Goal: Task Accomplishment & Management: Complete application form

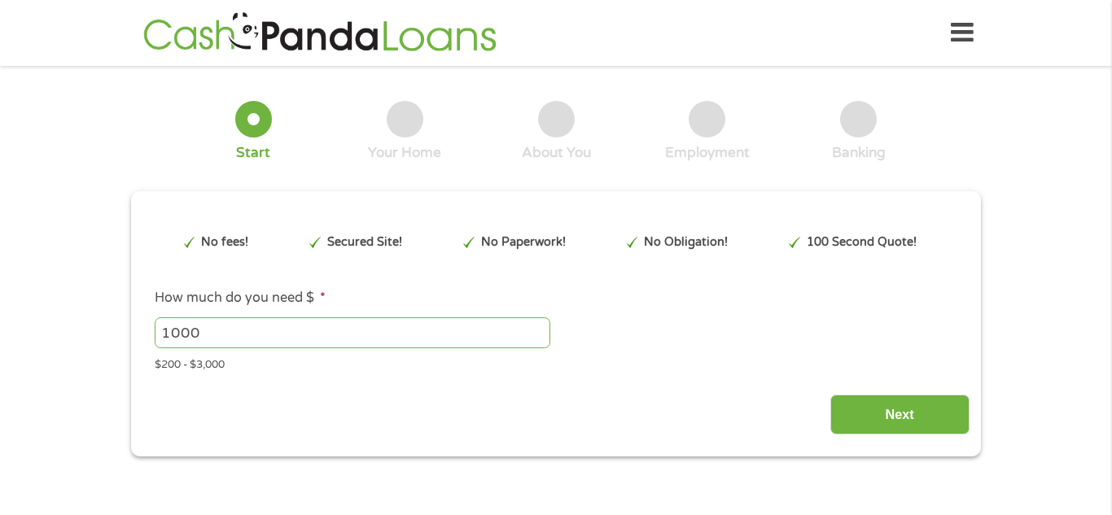
type input "Cj0KCQjw58PGBhCkARIsADbDilzHao5Dq1-KasWWLeNwoczhOq-fRvCbtIP0z8jxwn12USzkKeM7r7M…"
click at [471, 323] on input "1000" at bounding box center [353, 332] width 396 height 31
type input "1"
type input "700"
click at [867, 429] on input "Next" at bounding box center [899, 415] width 139 height 40
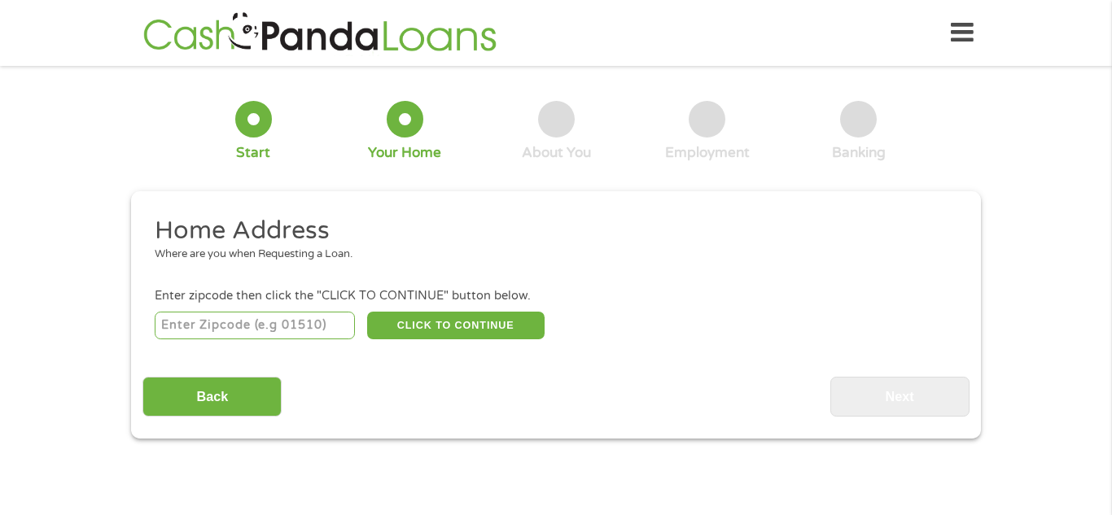
click at [268, 330] on input "number" at bounding box center [255, 326] width 201 height 28
type input "48227"
select select "[US_STATE]"
click at [445, 328] on button "CLICK TO CONTINUE" at bounding box center [455, 326] width 177 height 28
type input "48227"
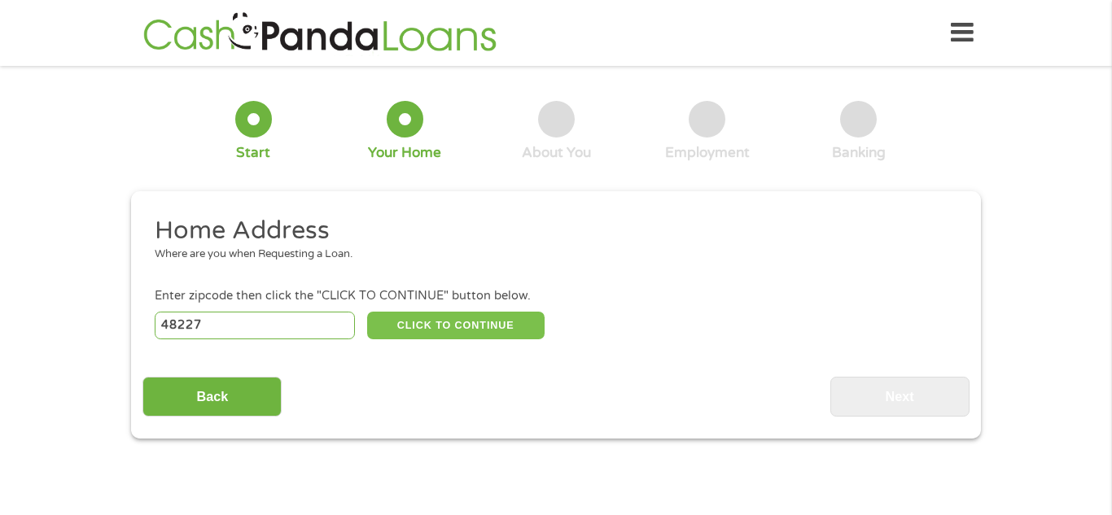
type input "[GEOGRAPHIC_DATA]"
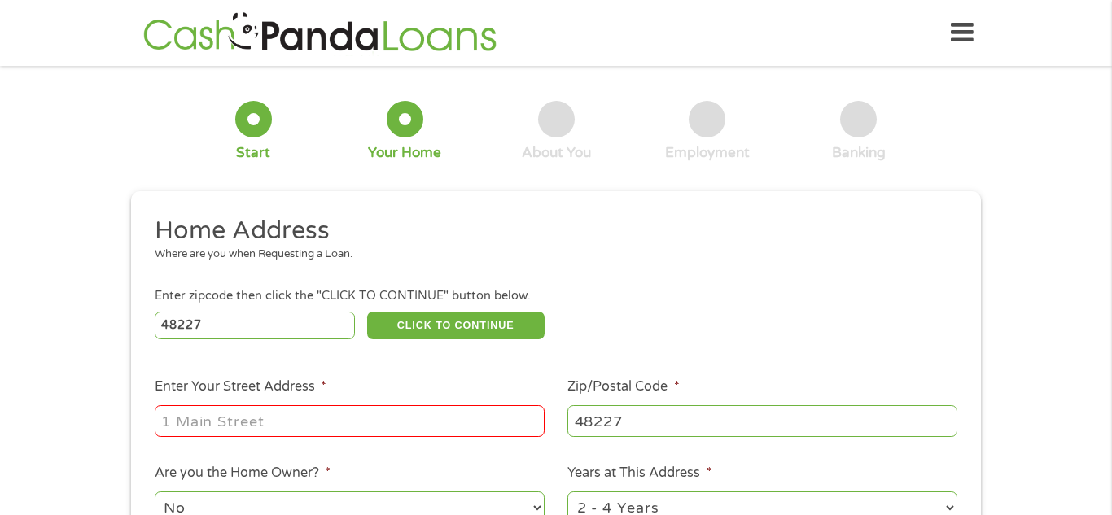
click at [457, 432] on input "Enter Your Street Address *" at bounding box center [350, 420] width 390 height 31
type input "[STREET_ADDRESS][PERSON_NAME]"
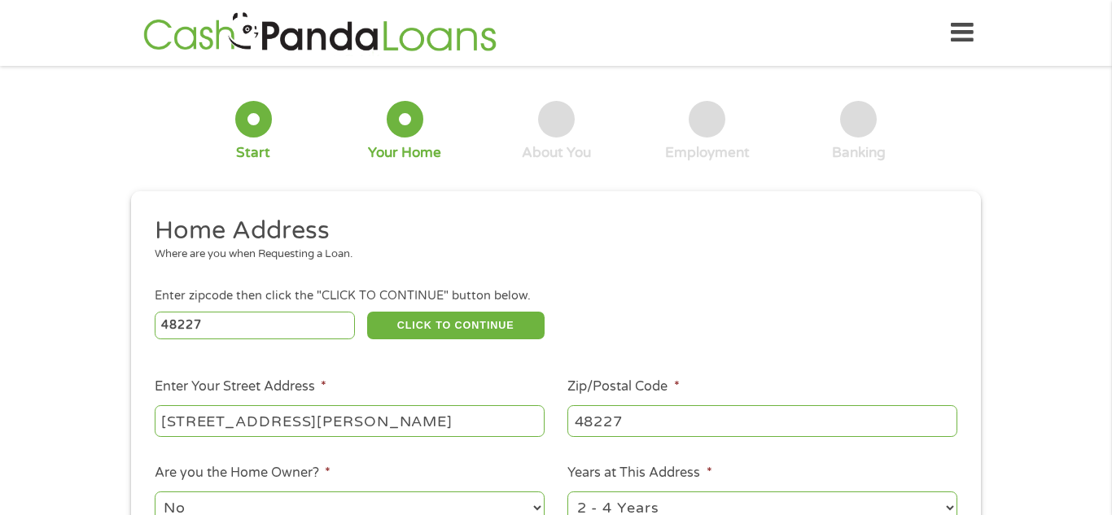
click at [1111, 168] on div "1 Start 2 Your Home 3 About You 4 Employment 5 Banking 6 This field is hidden w…" at bounding box center [556, 404] width 1112 height 655
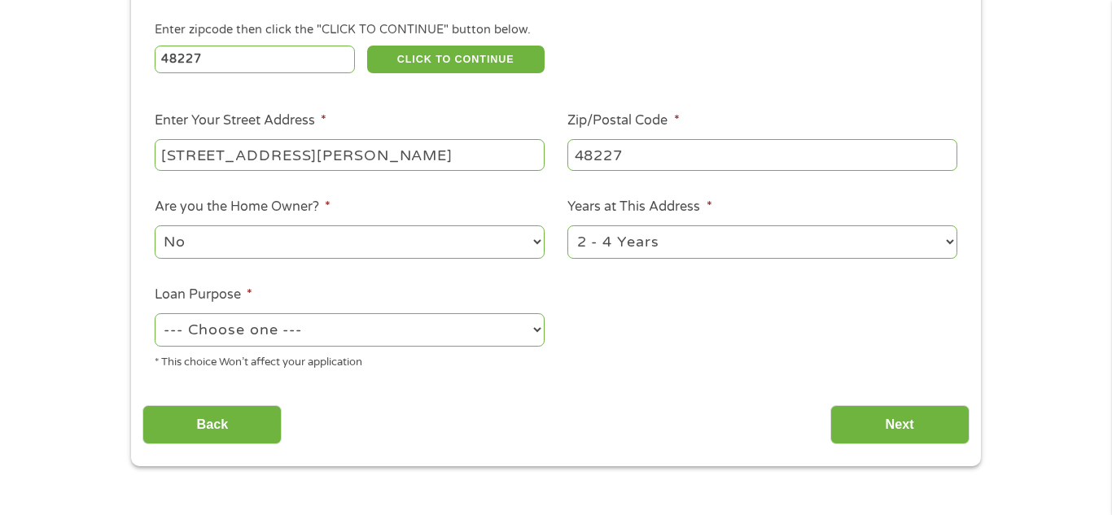
scroll to position [273, 0]
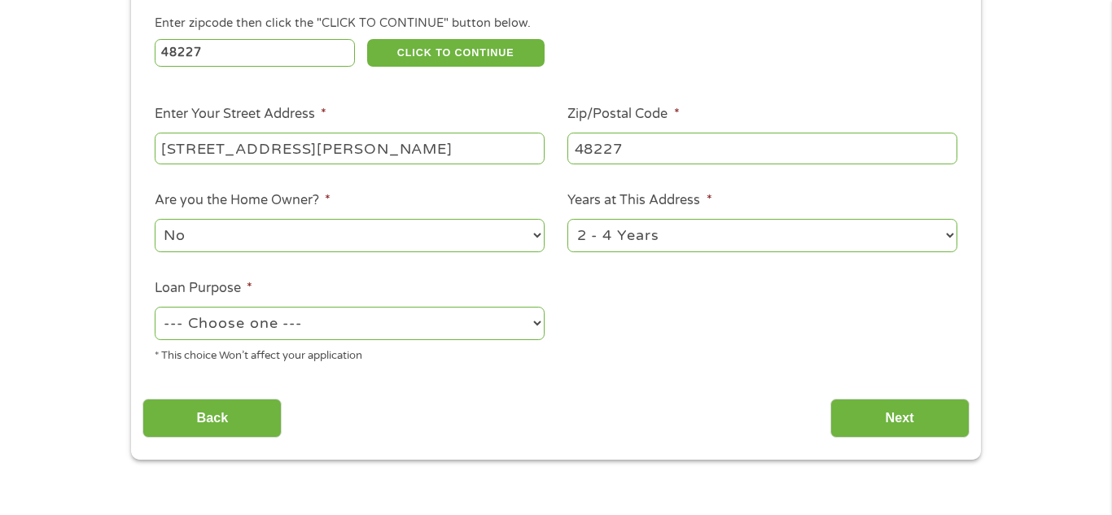
click at [634, 252] on select "1 Year or less 1 - 2 Years 2 - 4 Years Over 4 Years" at bounding box center [762, 235] width 390 height 33
click at [619, 235] on select "1 Year or less 1 - 2 Years 2 - 4 Years Over 4 Years" at bounding box center [762, 235] width 390 height 33
click at [514, 319] on select "--- Choose one --- Pay Bills Debt Consolidation Home Improvement Major Purchase…" at bounding box center [350, 323] width 390 height 33
select select "shorttermcash"
click at [155, 309] on select "--- Choose one --- Pay Bills Debt Consolidation Home Improvement Major Purchase…" at bounding box center [350, 323] width 390 height 33
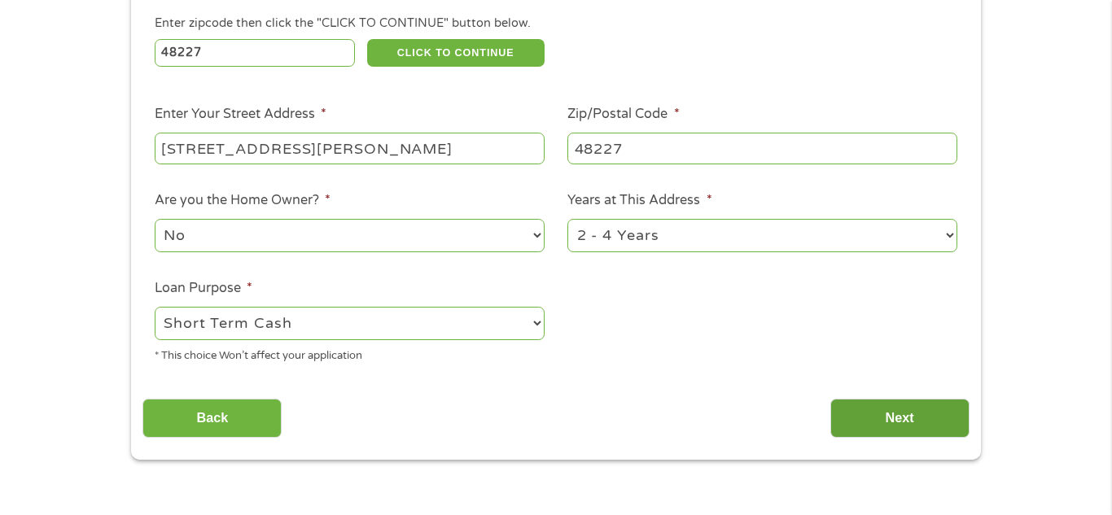
click at [861, 408] on input "Next" at bounding box center [899, 419] width 139 height 40
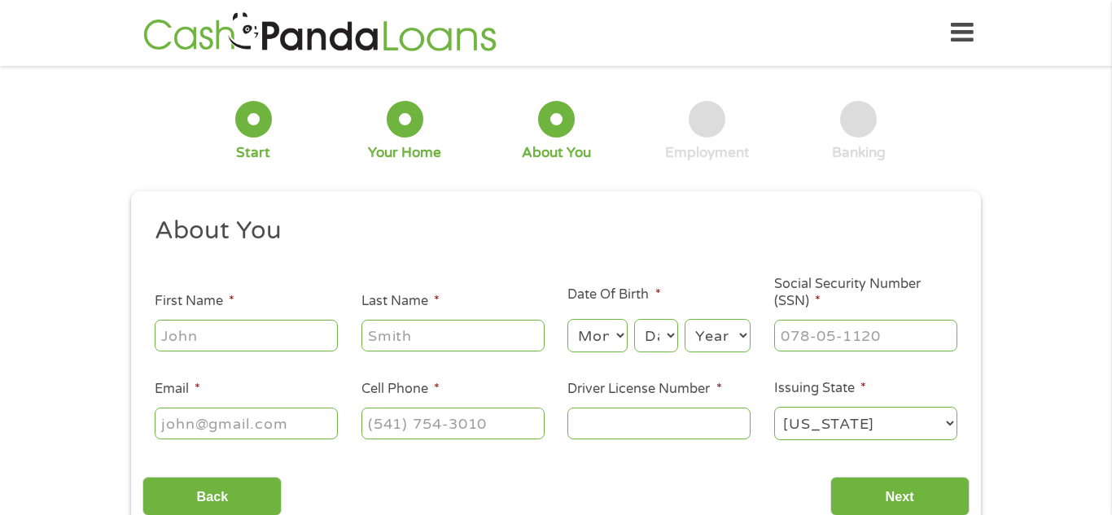
scroll to position [7, 7]
click at [276, 357] on ul "About You This field is hidden when viewing the form Title * --- Choose one ---…" at bounding box center [555, 335] width 826 height 240
click at [262, 349] on input "First Name *" at bounding box center [246, 335] width 183 height 31
type input "Davon"
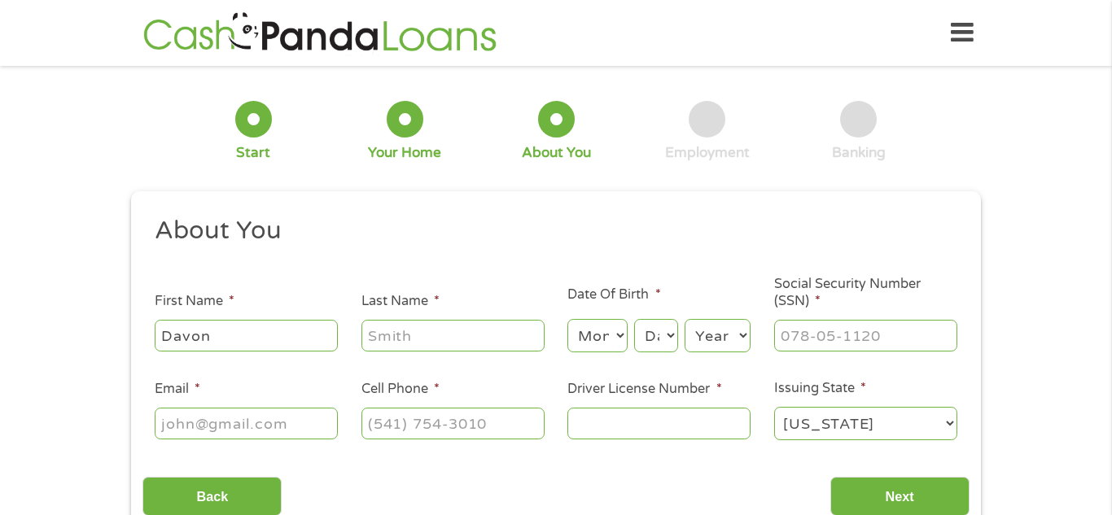
type input "[PERSON_NAME]"
type input "[EMAIL_ADDRESS][DOMAIN_NAME]"
click at [532, 429] on input "[PHONE_NUMBER]" at bounding box center [452, 423] width 183 height 31
type input "[PHONE_NUMBER]"
click at [693, 425] on input "Driver License Number *" at bounding box center [658, 423] width 183 height 31
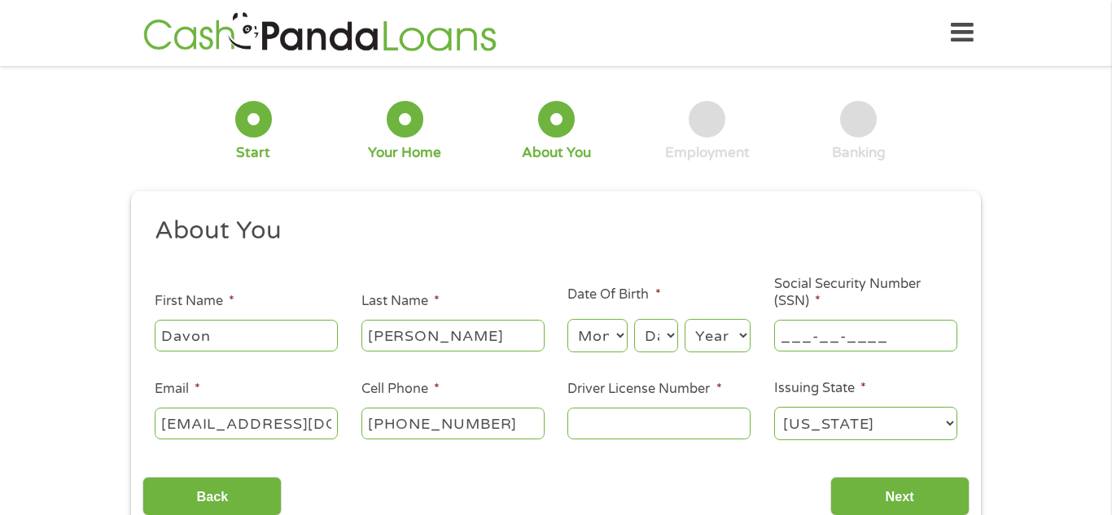
click at [834, 346] on input "___-__-____" at bounding box center [865, 335] width 183 height 31
type input "339-94-7405"
click at [617, 430] on input "Driver License Number *" at bounding box center [658, 423] width 183 height 31
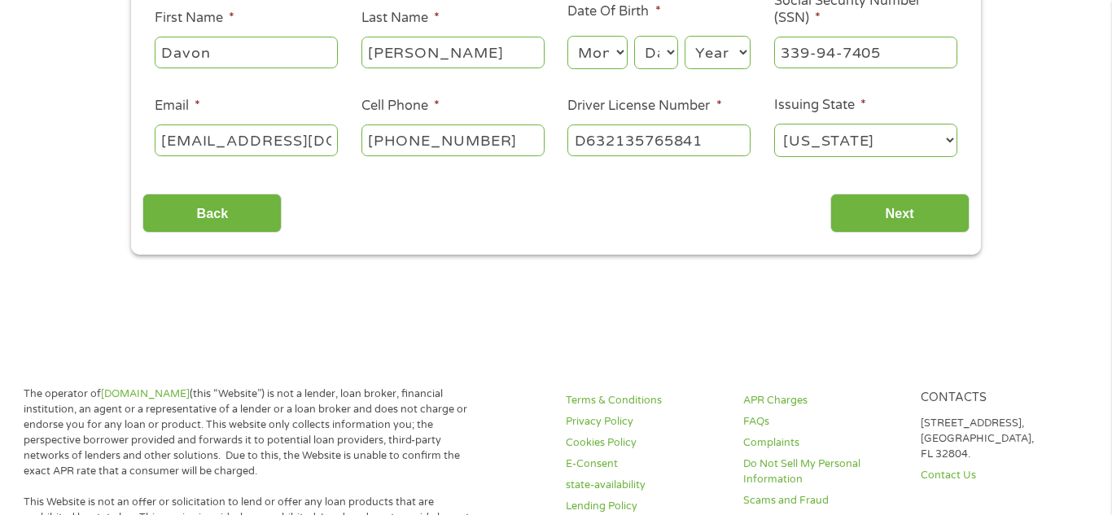
scroll to position [292, 0]
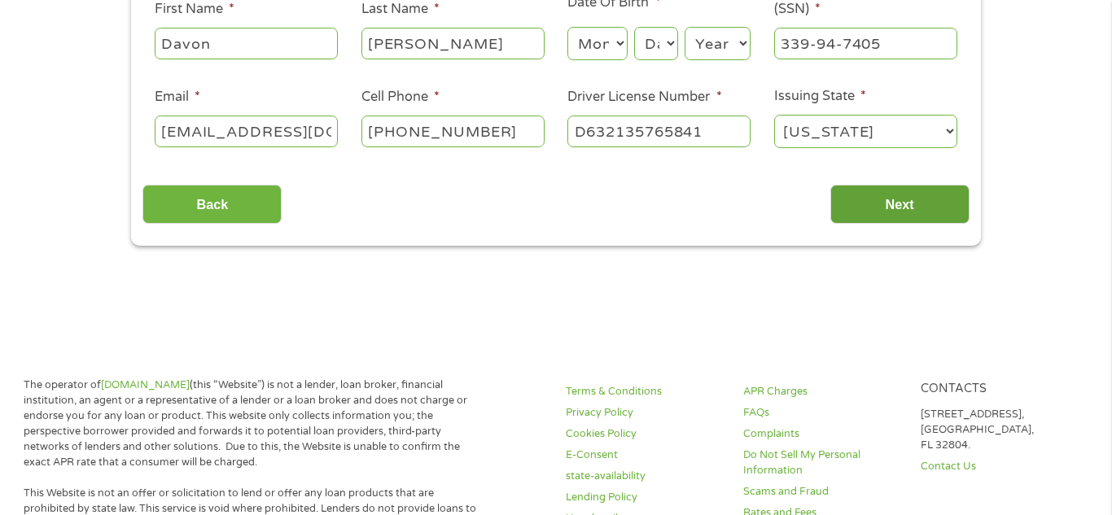
type input "D632135765841"
click at [902, 207] on input "Next" at bounding box center [899, 205] width 139 height 40
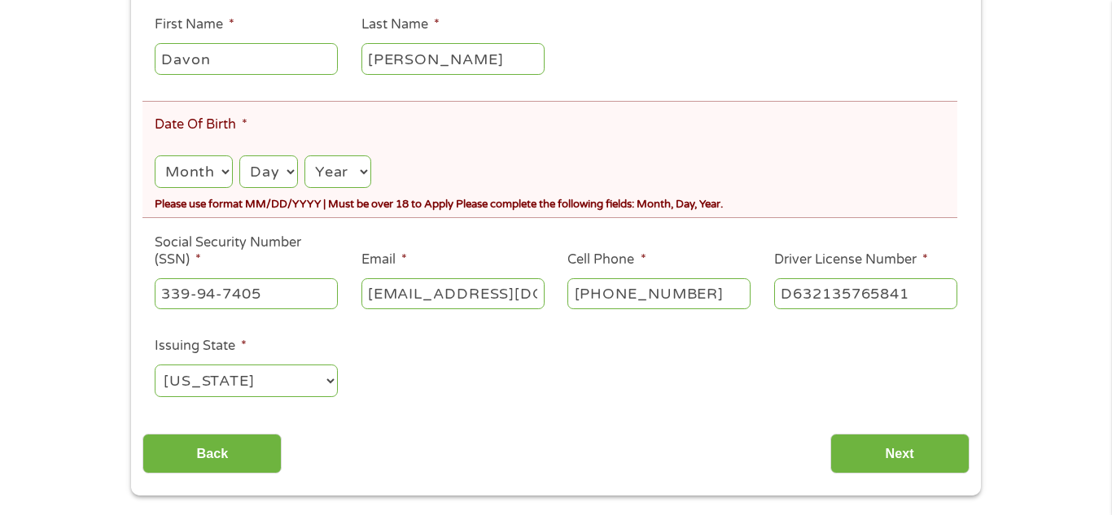
scroll to position [326, 0]
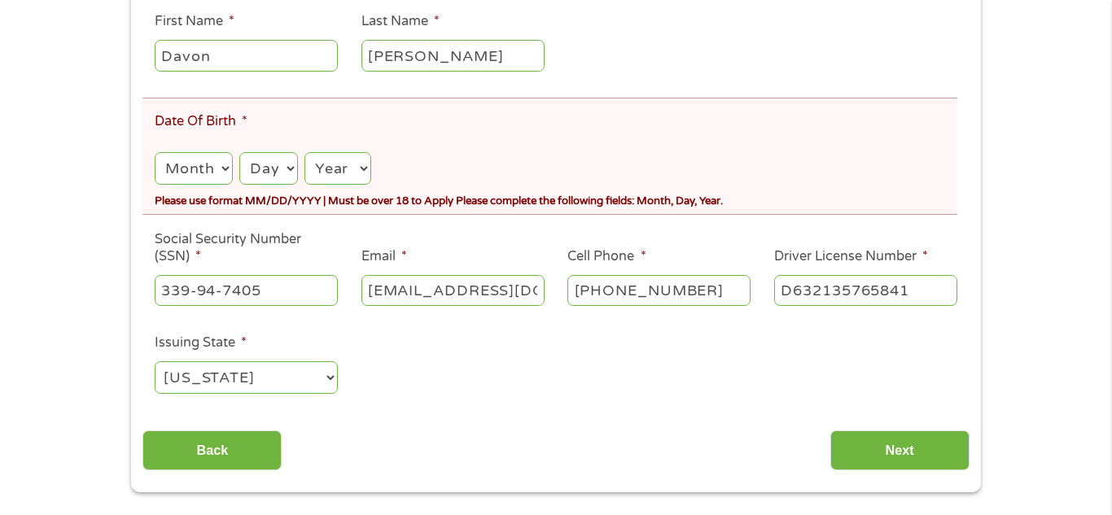
click at [192, 177] on select "Month 1 2 3 4 5 6 7 8 9 10 11 12" at bounding box center [194, 168] width 78 height 33
select select "11"
click at [155, 152] on select "Month 1 2 3 4 5 6 7 8 9 10 11 12" at bounding box center [194, 168] width 78 height 33
click at [264, 179] on select "Day 1 2 3 4 5 6 7 8 9 10 11 12 13 14 15 16 17 18 19 20 21 22 23 24 25 26 27 28 …" at bounding box center [268, 168] width 58 height 33
select select "1"
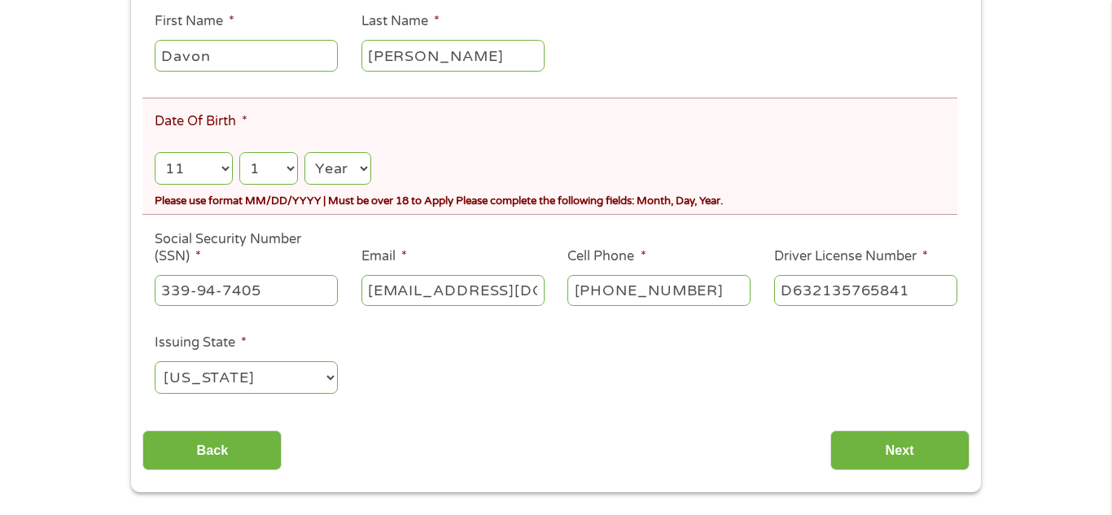
click at [239, 152] on select "Day 1 2 3 4 5 6 7 8 9 10 11 12 13 14 15 16 17 18 19 20 21 22 23 24 25 26 27 28 …" at bounding box center [268, 168] width 58 height 33
click at [338, 174] on select "Year [DATE] 2006 2005 2004 2003 2002 2001 2000 1999 1998 1997 1996 1995 1994 19…" at bounding box center [337, 168] width 67 height 33
select select "1997"
click at [304, 152] on select "Year [DATE] 2006 2005 2004 2003 2002 2001 2000 1999 1998 1997 1996 1995 1994 19…" at bounding box center [337, 168] width 67 height 33
click at [914, 435] on input "Next" at bounding box center [899, 451] width 139 height 40
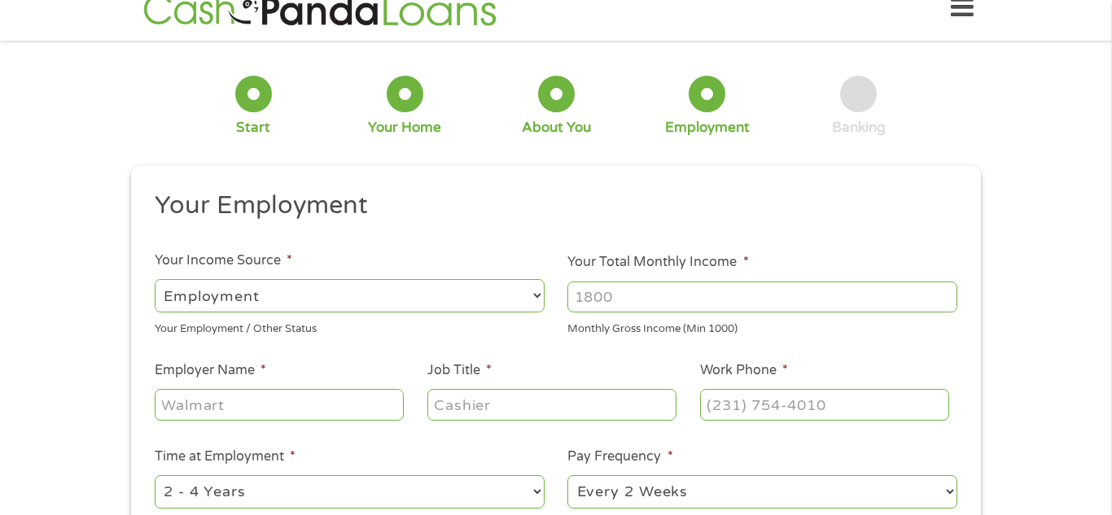
scroll to position [0, 0]
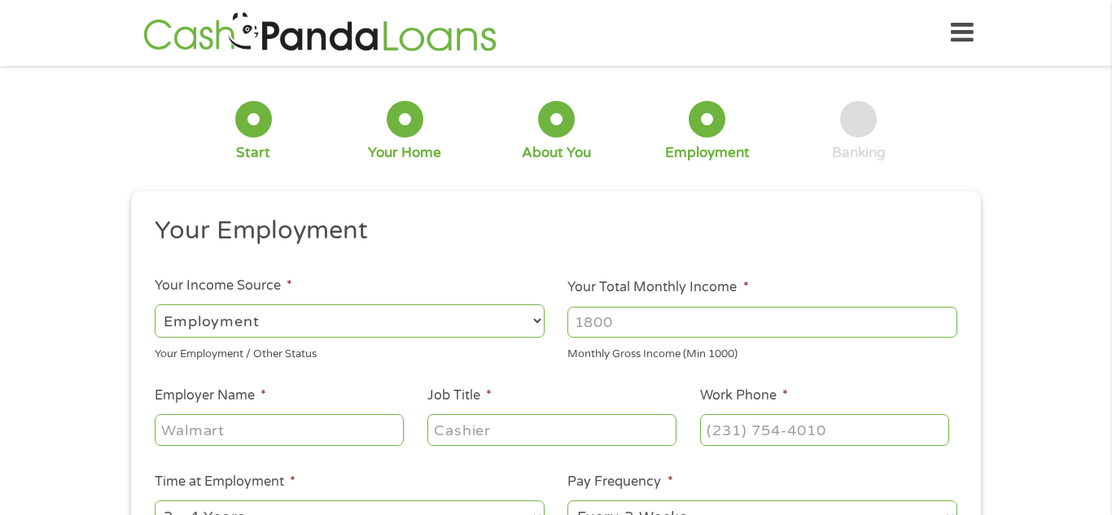
click at [338, 304] on select "--- Choose one --- Employment [DEMOGRAPHIC_DATA] Benefits" at bounding box center [350, 320] width 390 height 33
click at [155, 304] on select "--- Choose one --- Employment [DEMOGRAPHIC_DATA] Benefits" at bounding box center [350, 320] width 390 height 33
click at [280, 318] on select "--- Choose one --- Employment [DEMOGRAPHIC_DATA] Benefits" at bounding box center [350, 320] width 390 height 33
select select "fullTime"
click at [155, 304] on select "--- Choose one --- Employment [DEMOGRAPHIC_DATA] Benefits" at bounding box center [350, 320] width 390 height 33
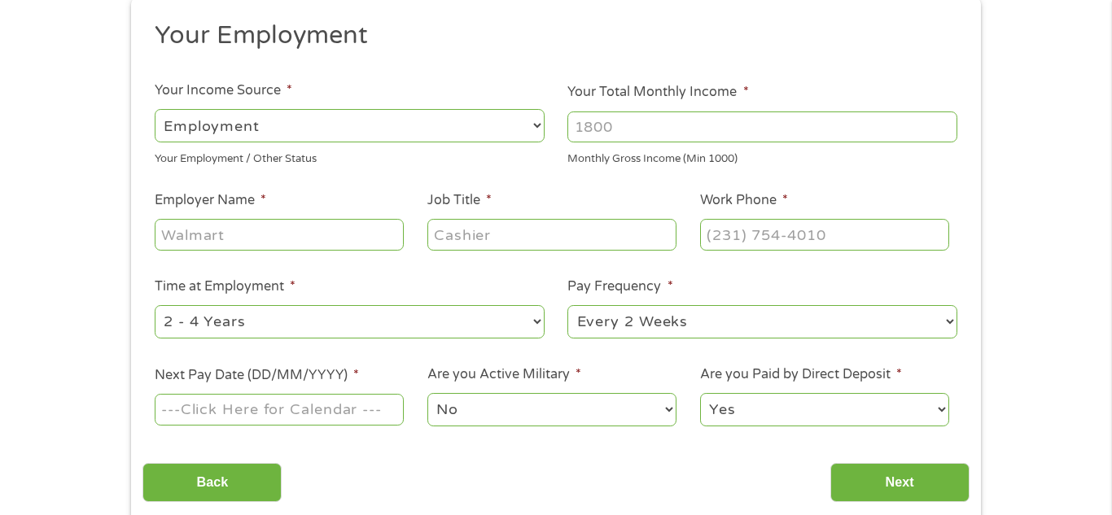
scroll to position [189, 0]
